Goal: Transaction & Acquisition: Purchase product/service

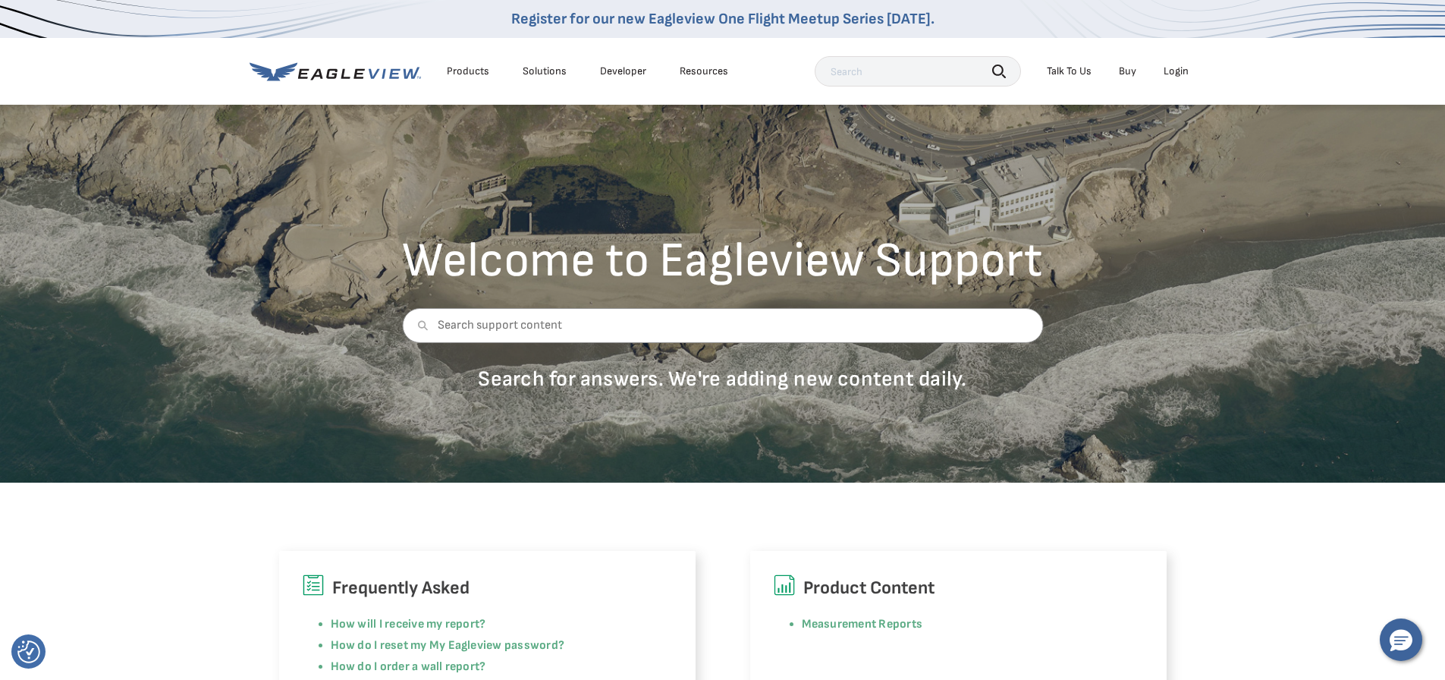
click at [1173, 72] on div "Login" at bounding box center [1175, 71] width 25 height 14
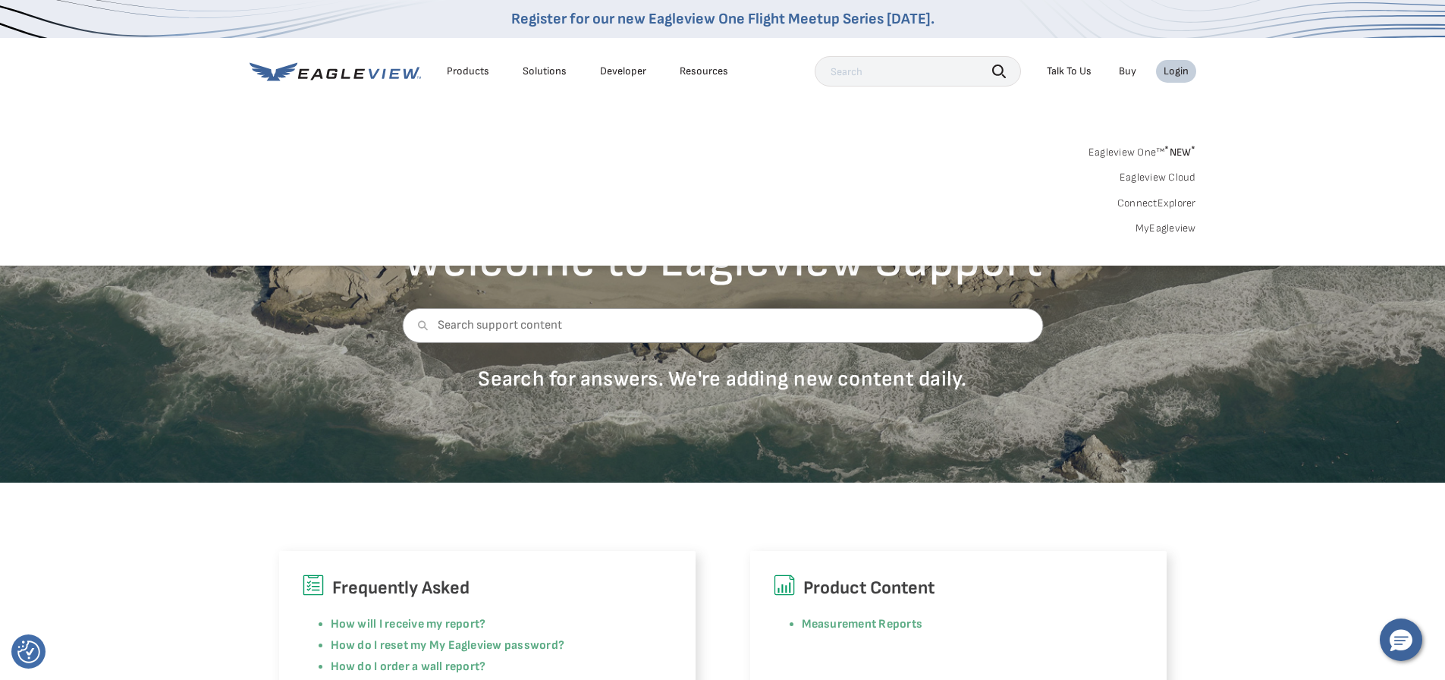
click at [1176, 68] on div "Login" at bounding box center [1175, 71] width 25 height 14
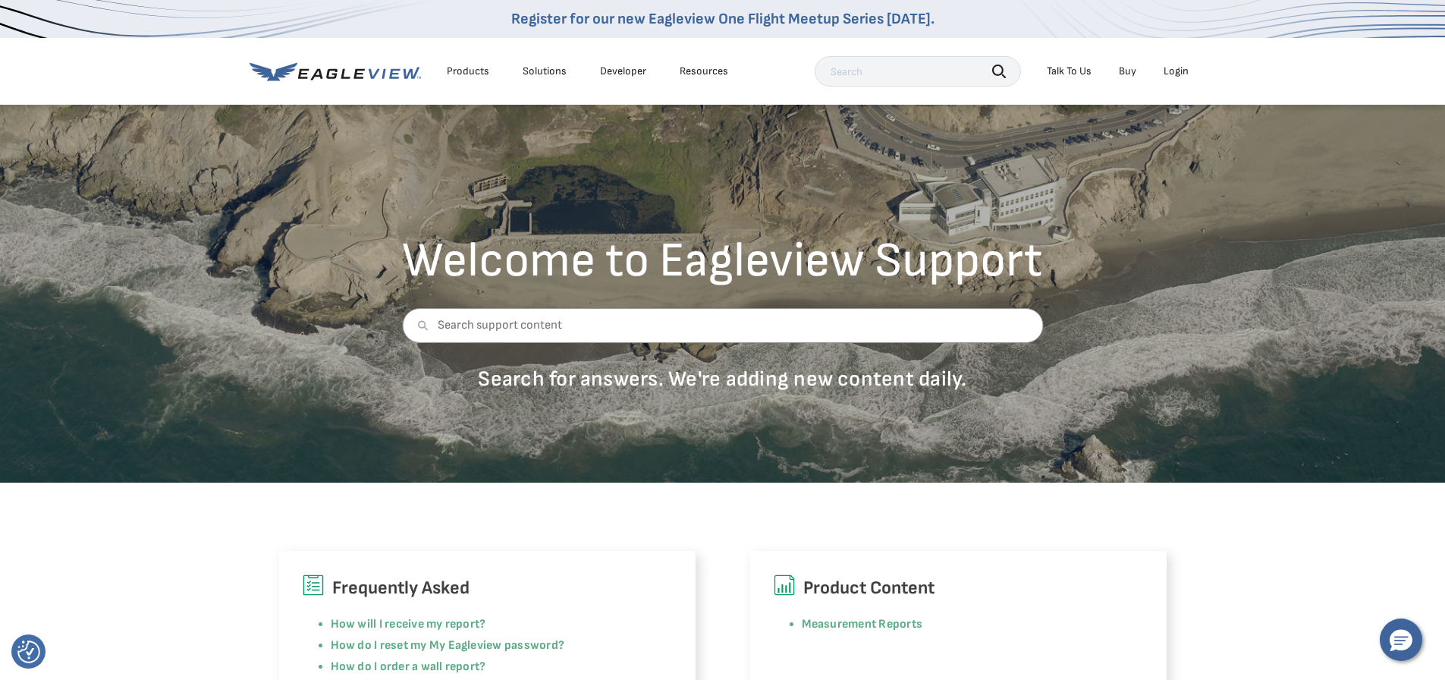
click at [1176, 68] on div "Login" at bounding box center [1175, 71] width 25 height 14
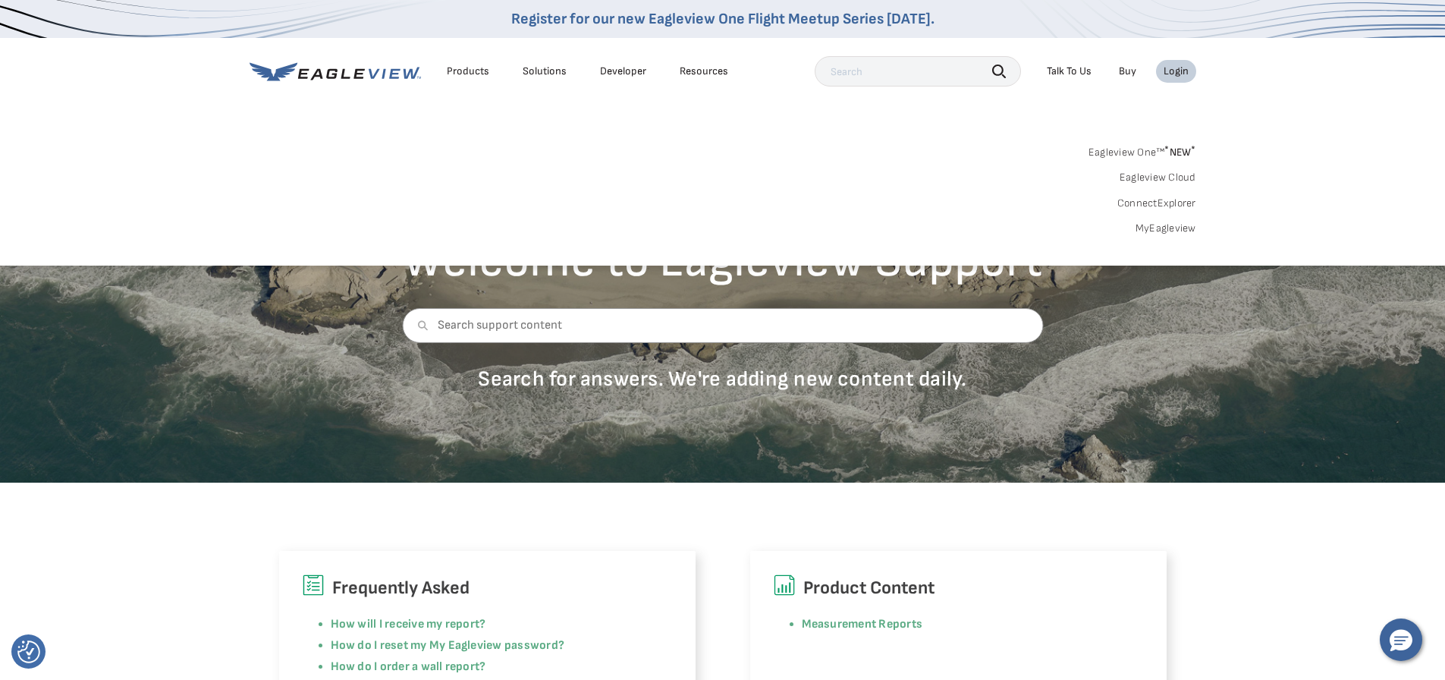
click at [1163, 222] on link "MyEagleview" at bounding box center [1165, 228] width 61 height 14
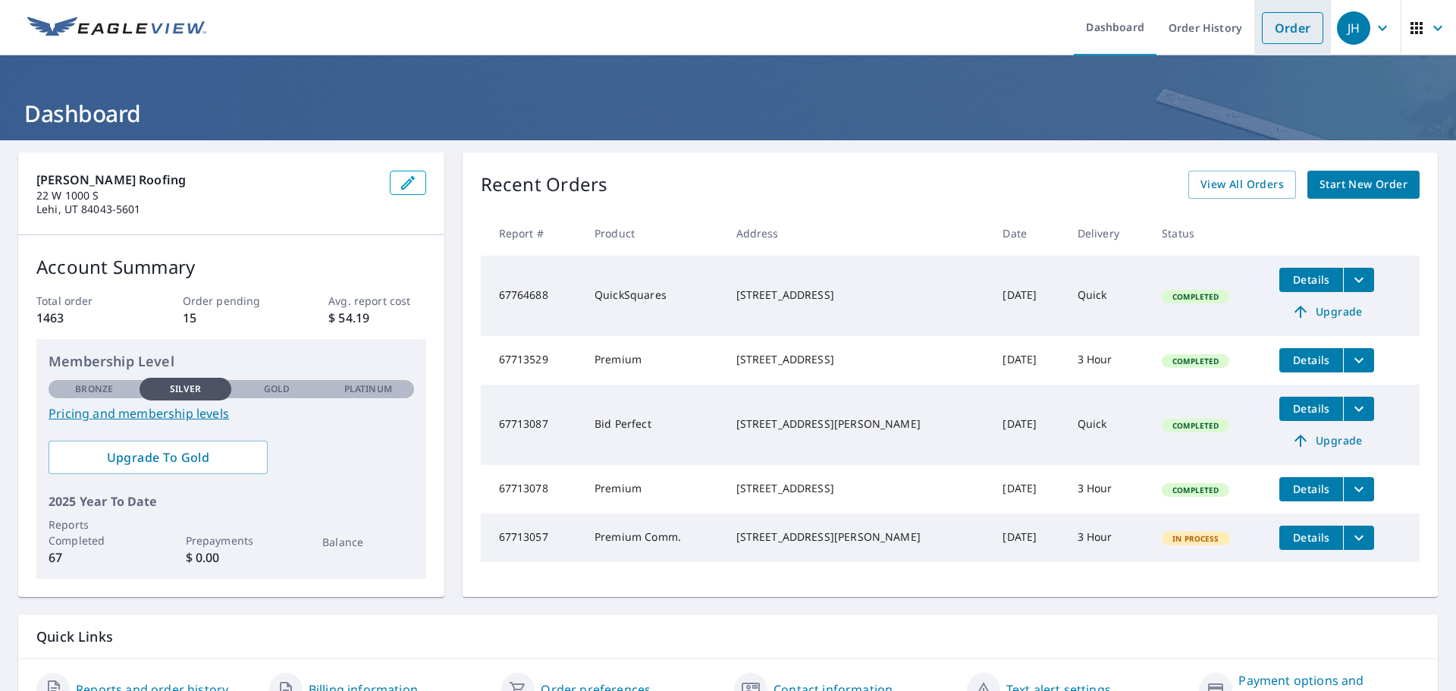
click at [1285, 29] on link "Order" at bounding box center [1292, 28] width 61 height 32
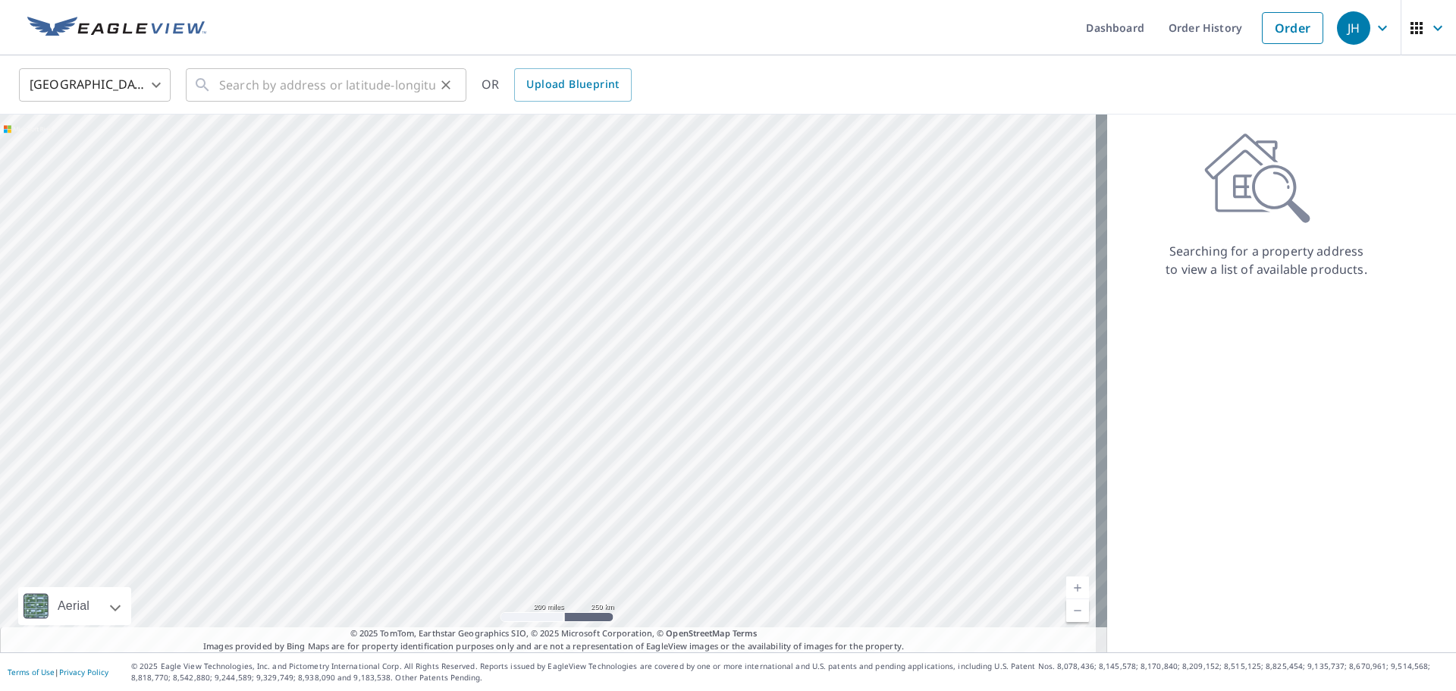
click at [216, 89] on div "​" at bounding box center [326, 84] width 281 height 33
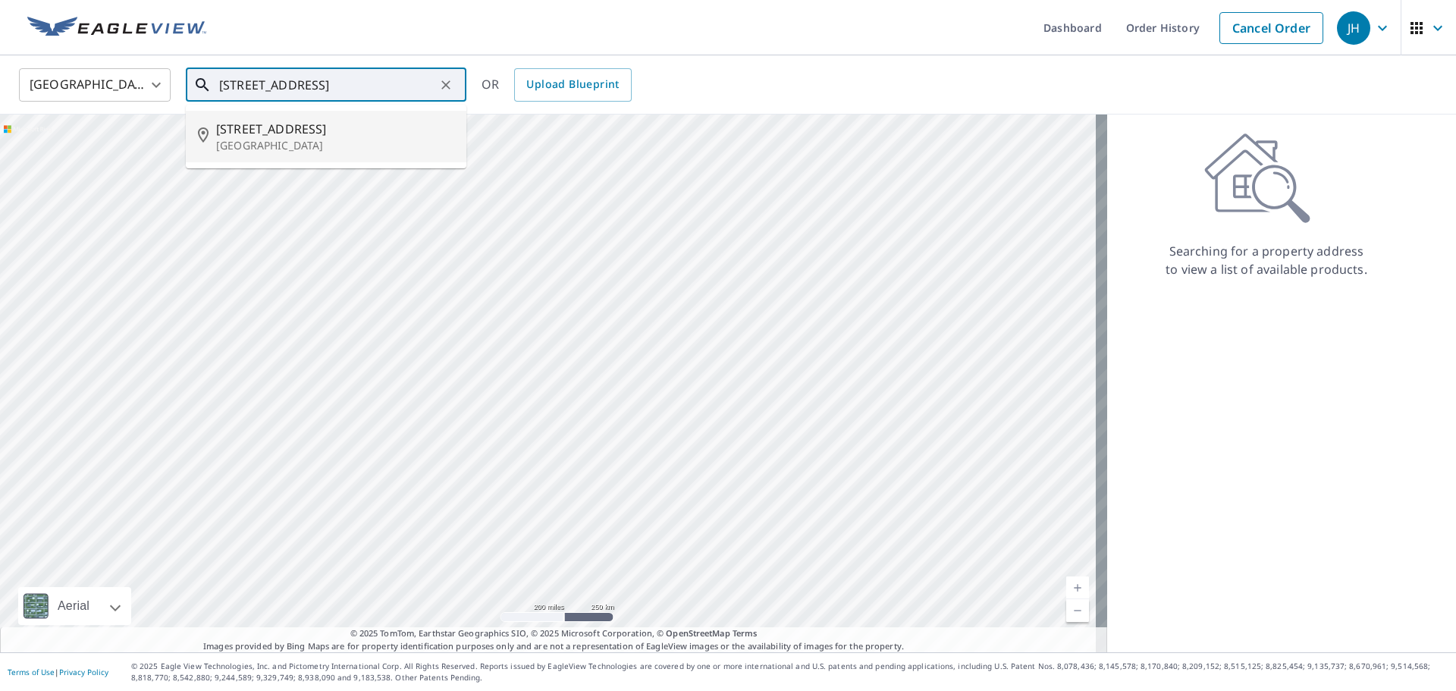
click at [256, 130] on span "11531 S Field Haven Way" at bounding box center [335, 129] width 238 height 18
type input "11531 S Field Haven Way South Jordan, UT 84095"
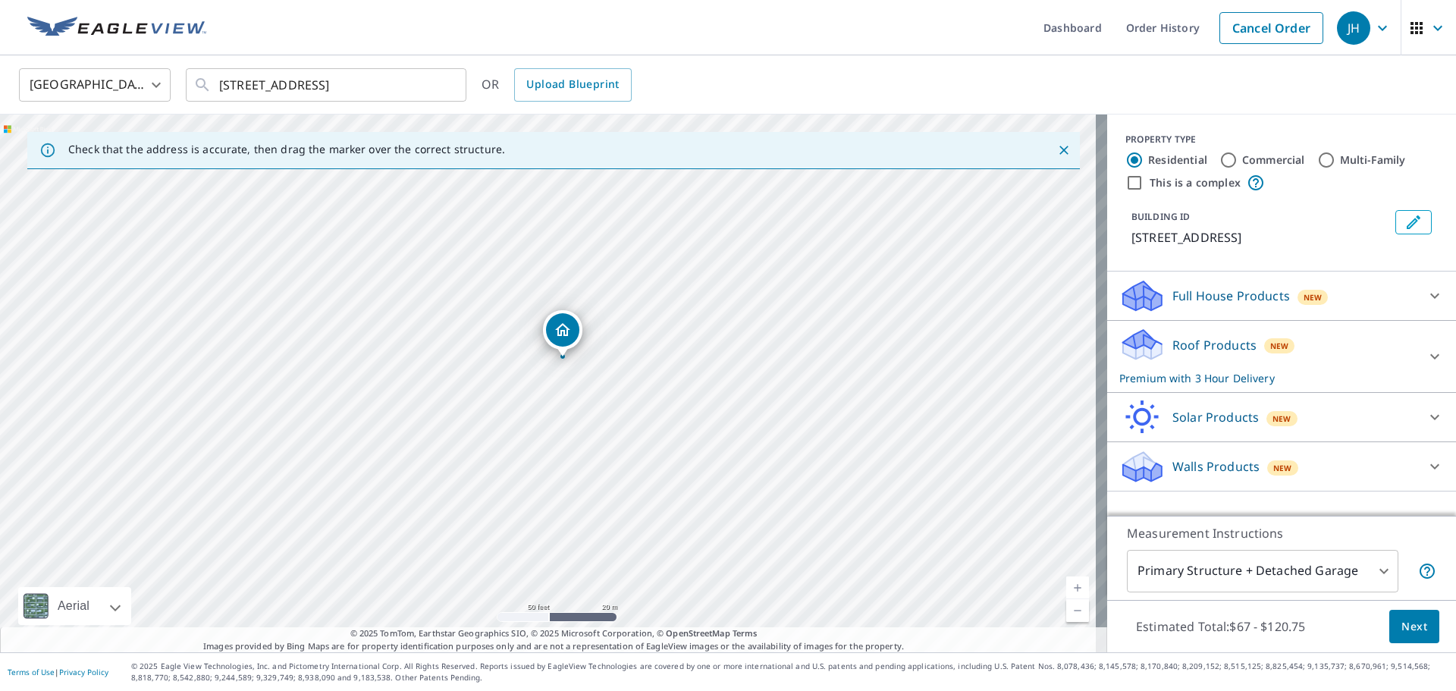
click at [1206, 354] on p "Roof Products" at bounding box center [1215, 345] width 84 height 18
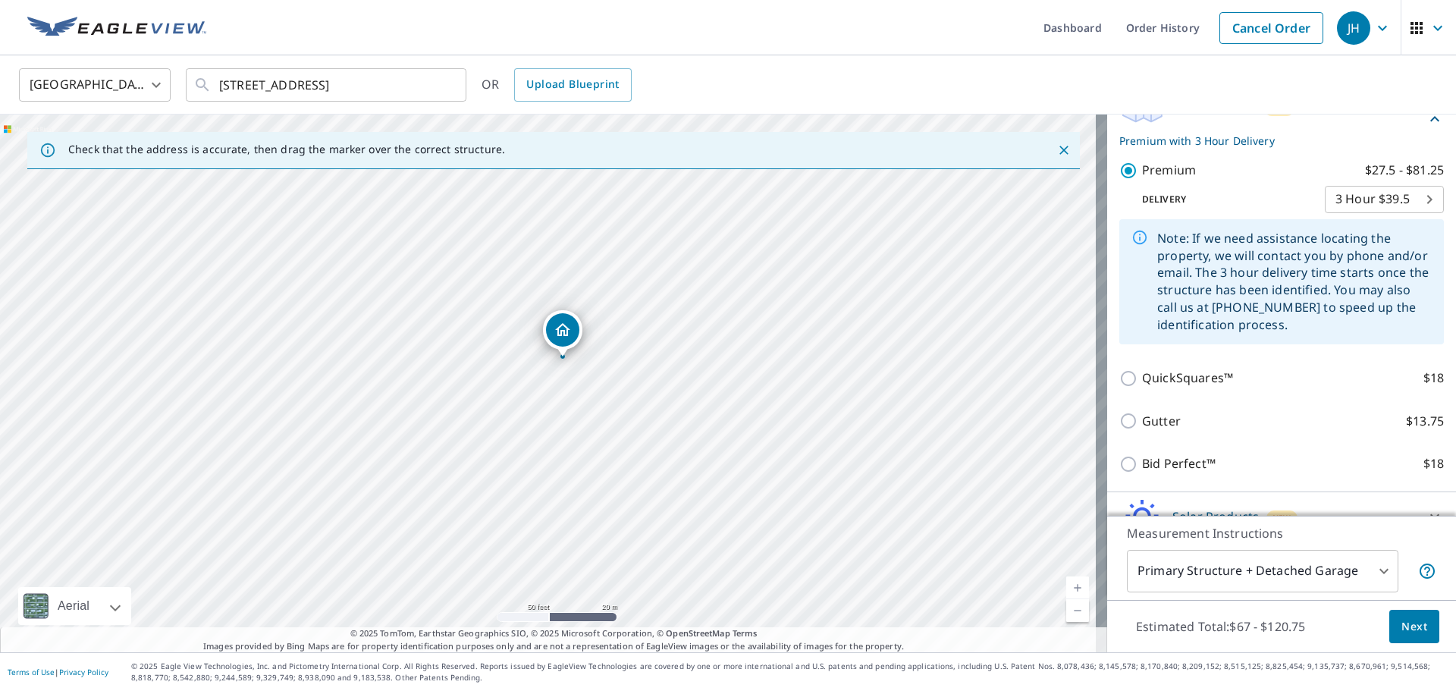
scroll to position [331, 0]
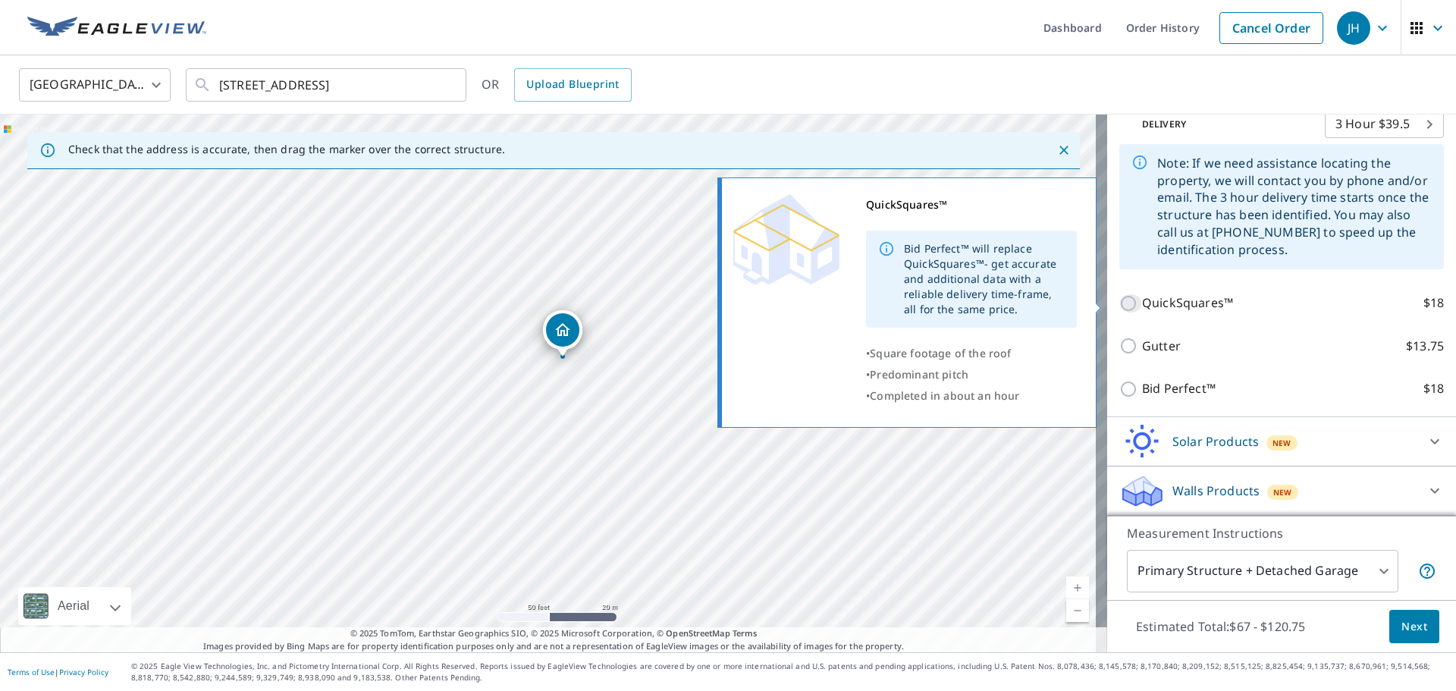
click at [1119, 297] on input "QuickSquares™ $18" at bounding box center [1130, 303] width 23 height 18
checkbox input "true"
checkbox input "false"
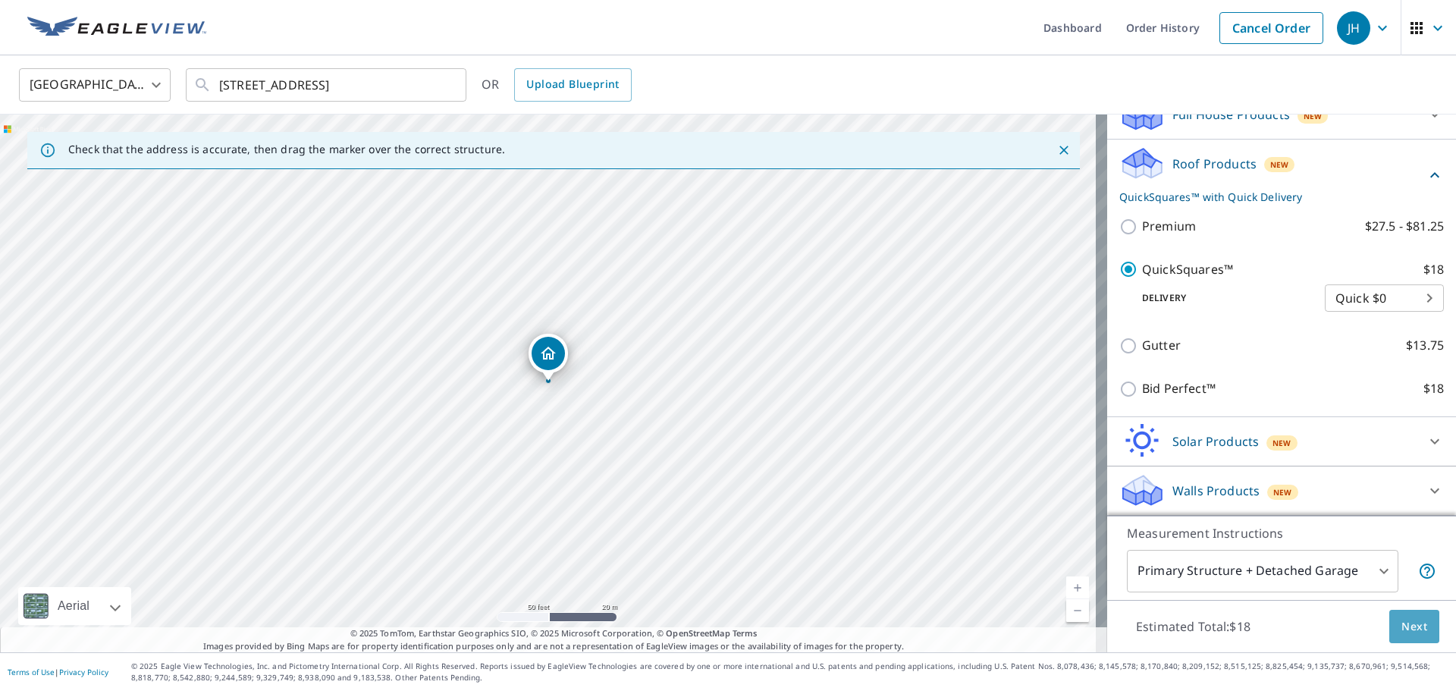
click at [1389, 623] on button "Next" at bounding box center [1414, 627] width 50 height 34
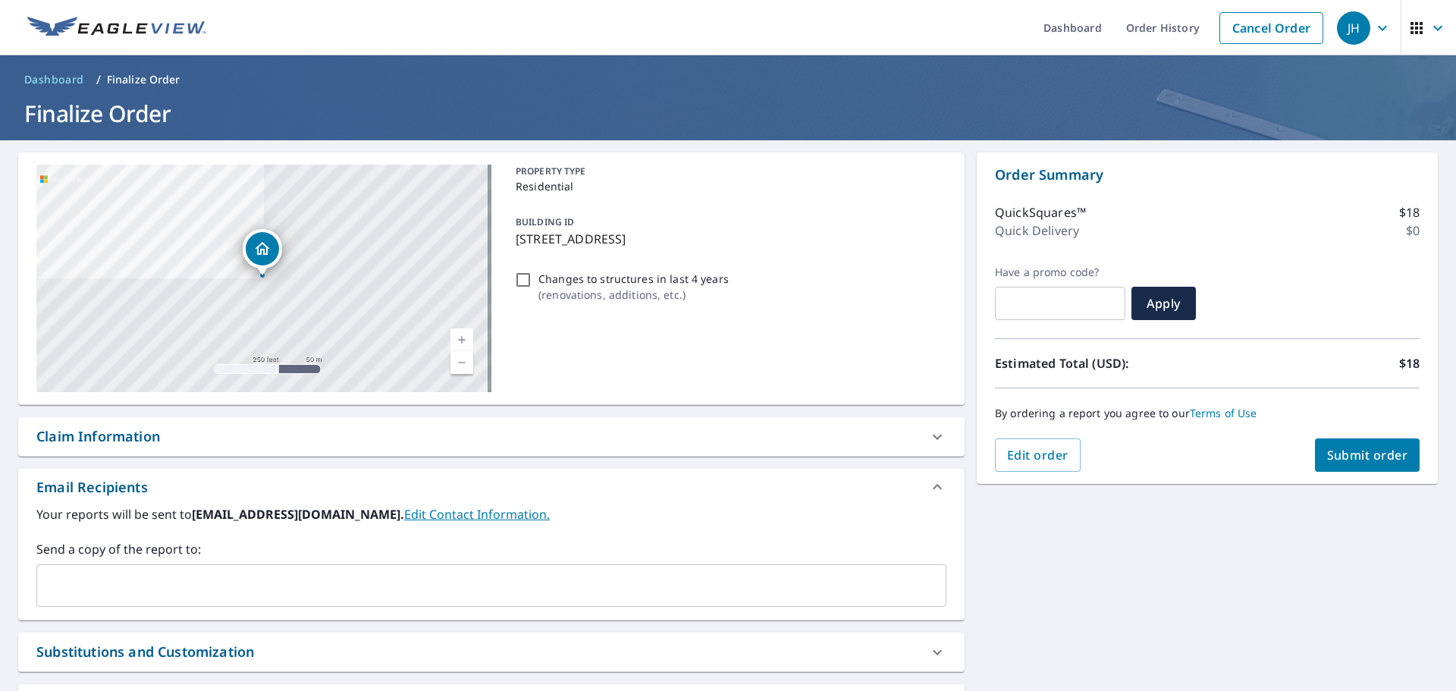
click at [1327, 448] on span "Submit order" at bounding box center [1367, 455] width 81 height 17
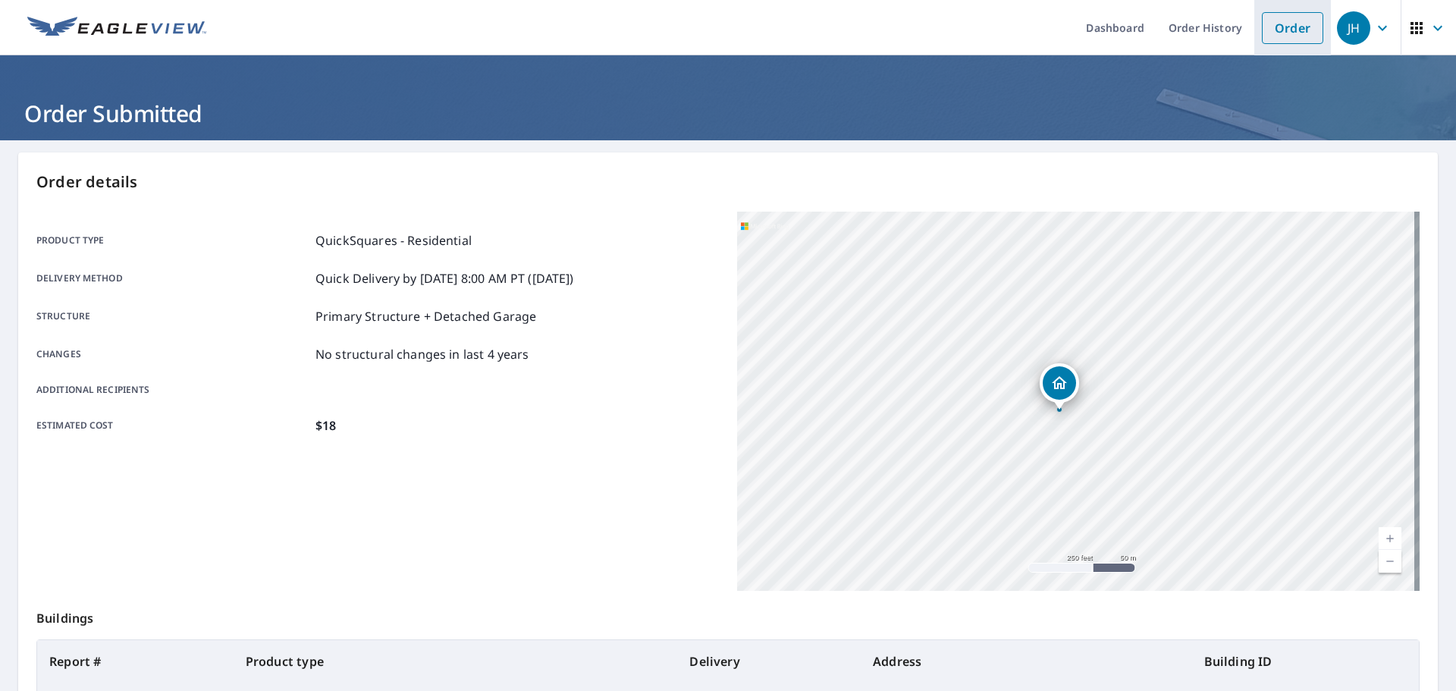
click at [1289, 24] on link "Order" at bounding box center [1292, 28] width 61 height 32
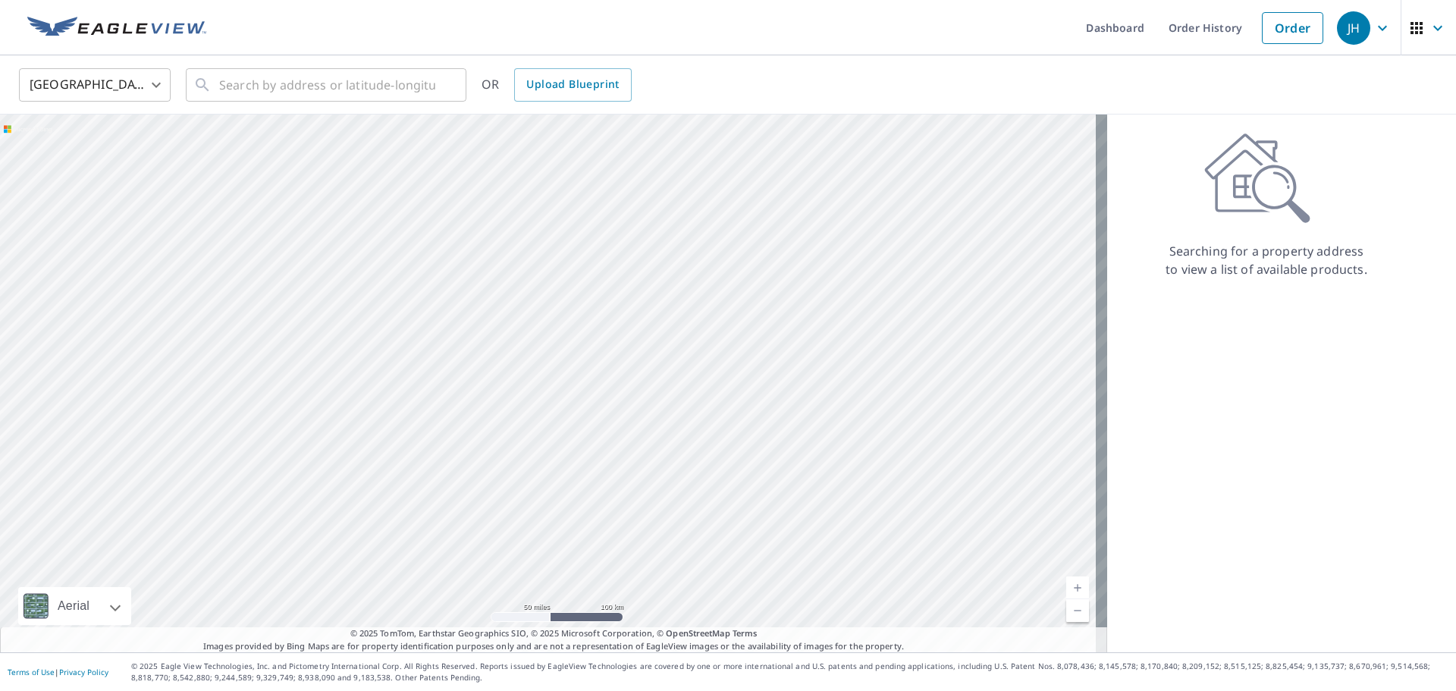
drag, startPoint x: 279, startPoint y: 559, endPoint x: 330, endPoint y: 451, distance: 119.1
click at [330, 451] on div at bounding box center [553, 384] width 1107 height 538
drag, startPoint x: 360, startPoint y: 459, endPoint x: 397, endPoint y: 383, distance: 84.5
click at [397, 383] on div at bounding box center [553, 384] width 1107 height 538
drag, startPoint x: 455, startPoint y: 302, endPoint x: 457, endPoint y: 439, distance: 137.3
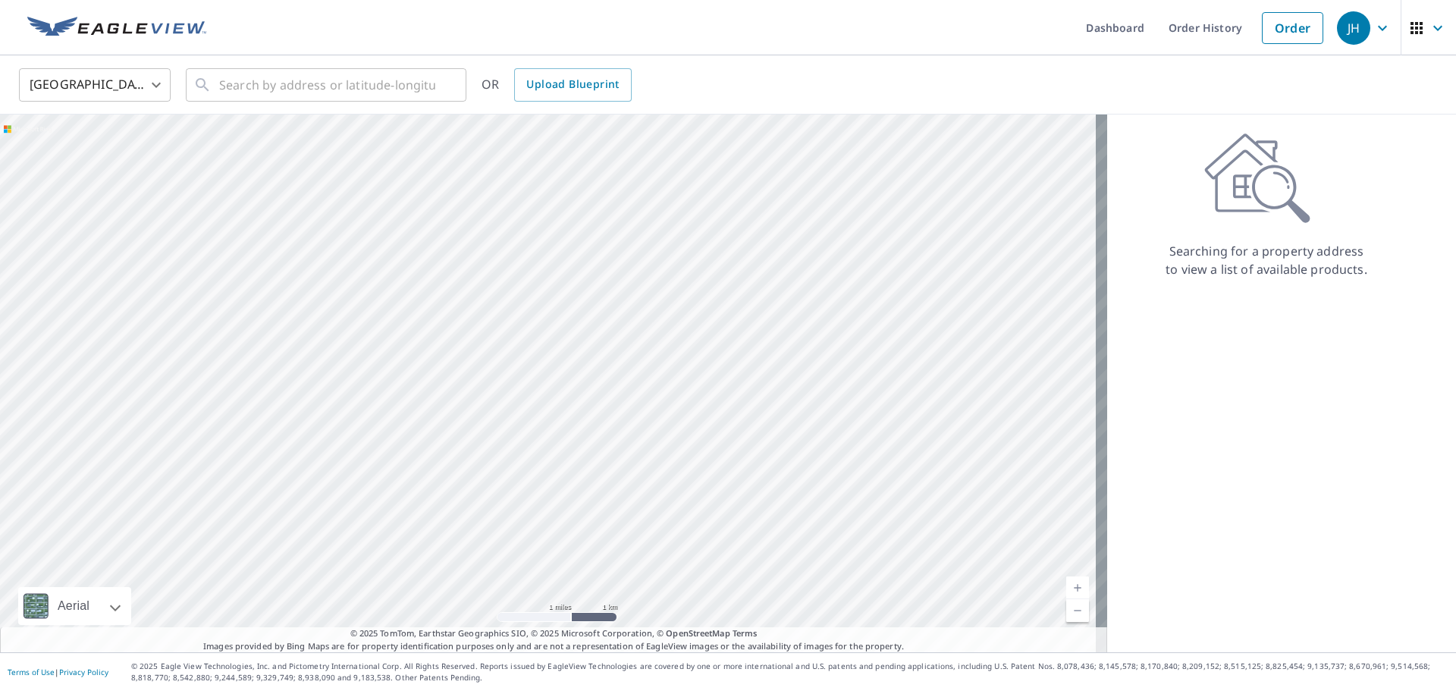
click at [457, 439] on div at bounding box center [553, 384] width 1107 height 538
drag, startPoint x: 481, startPoint y: 560, endPoint x: 539, endPoint y: 464, distance: 112.0
click at [539, 464] on div at bounding box center [553, 384] width 1107 height 538
drag, startPoint x: 509, startPoint y: 505, endPoint x: 646, endPoint y: 275, distance: 267.7
click at [646, 275] on div at bounding box center [553, 384] width 1107 height 538
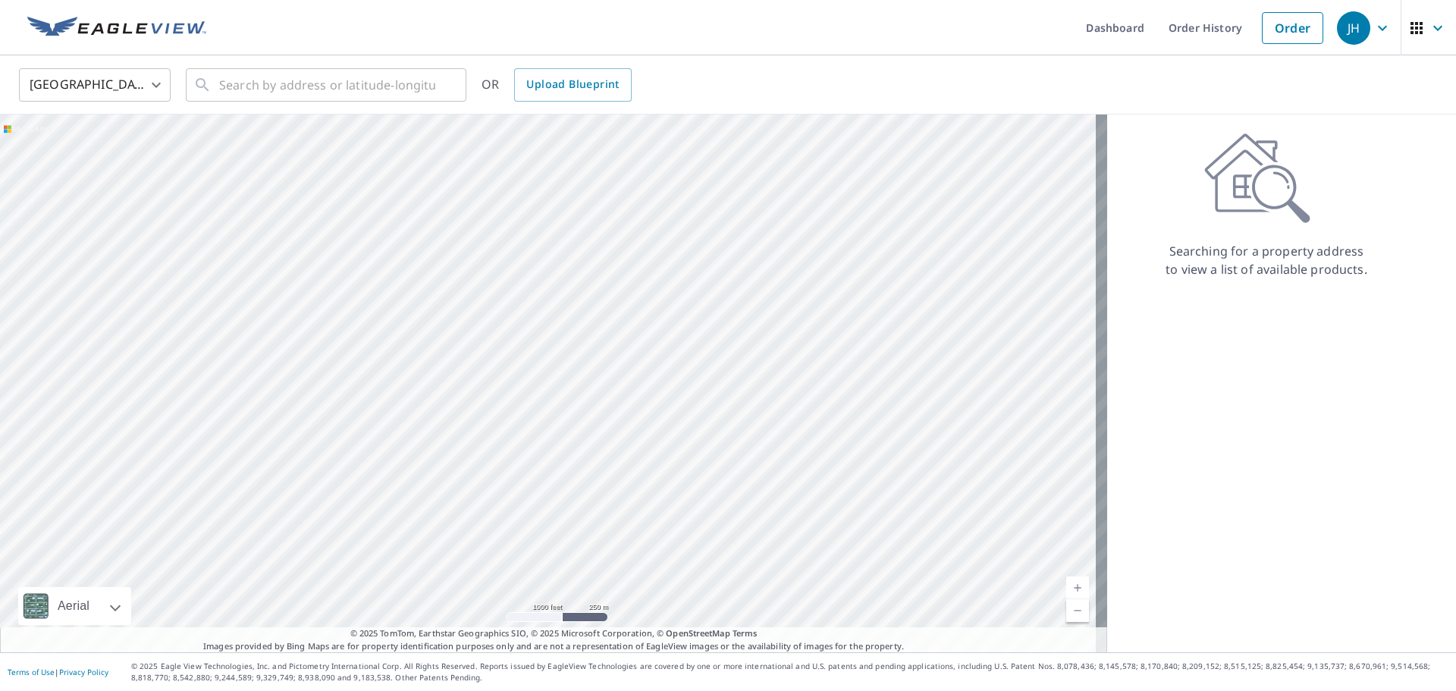
drag, startPoint x: 480, startPoint y: 413, endPoint x: 216, endPoint y: 350, distance: 271.5
click at [216, 350] on div at bounding box center [553, 384] width 1107 height 538
drag, startPoint x: 479, startPoint y: 372, endPoint x: 432, endPoint y: 419, distance: 66.5
click at [432, 419] on div at bounding box center [553, 384] width 1107 height 538
